Goal: Navigation & Orientation: Find specific page/section

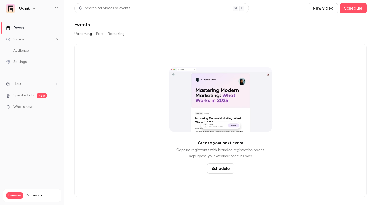
click at [33, 62] on link "Settings" at bounding box center [32, 61] width 64 height 11
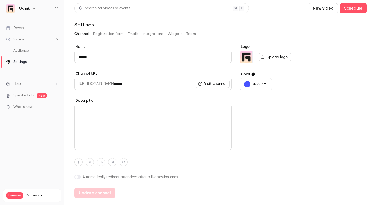
click at [37, 87] on ul "Help SpeakerHub new What's new" at bounding box center [32, 96] width 64 height 46
click at [37, 82] on li "Help" at bounding box center [32, 83] width 52 height 5
click at [37, 55] on div at bounding box center [188, 102] width 377 height 205
click at [37, 35] on link "Videos 5" at bounding box center [32, 39] width 64 height 11
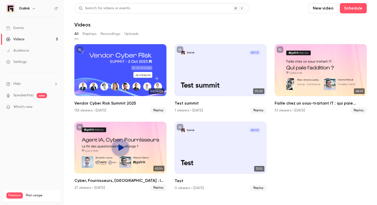
click at [32, 51] on link "Audience" at bounding box center [32, 50] width 64 height 11
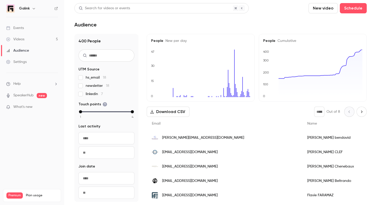
click at [30, 58] on link "Settings" at bounding box center [32, 61] width 64 height 11
